Goal: Information Seeking & Learning: Learn about a topic

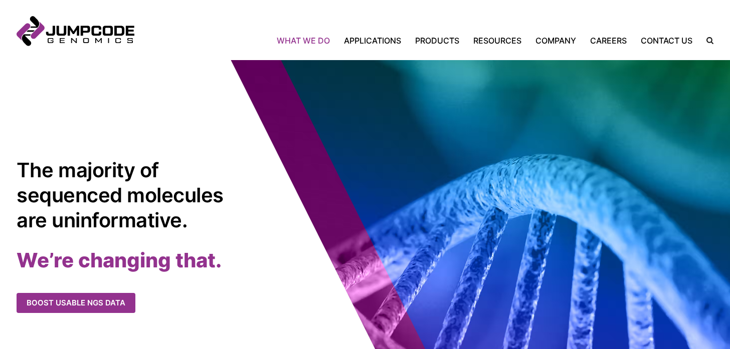
click at [293, 37] on link "What We Do" at bounding box center [307, 41] width 60 height 12
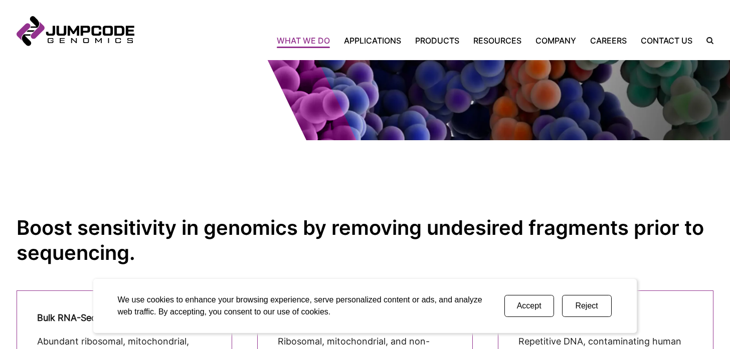
scroll to position [96, 0]
click at [592, 303] on button "Reject" at bounding box center [587, 306] width 50 height 22
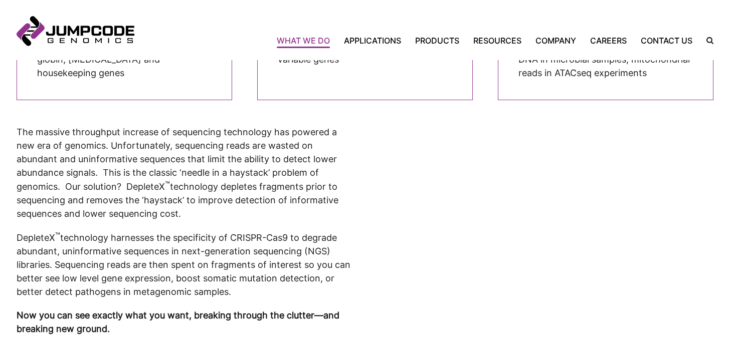
scroll to position [381, 0]
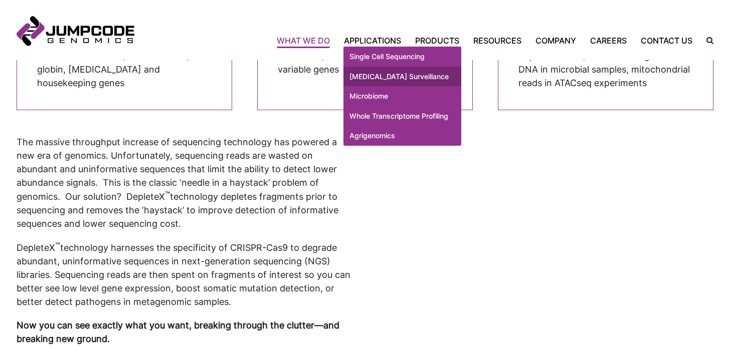
click at [379, 81] on link "[MEDICAL_DATA] Surveillance" at bounding box center [402, 77] width 118 height 20
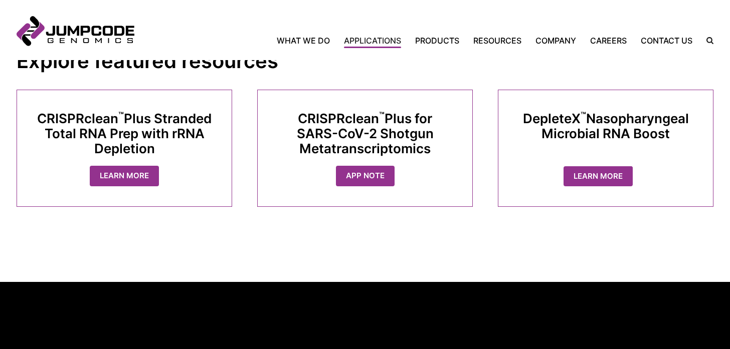
scroll to position [1076, 0]
